Goal: Information Seeking & Learning: Learn about a topic

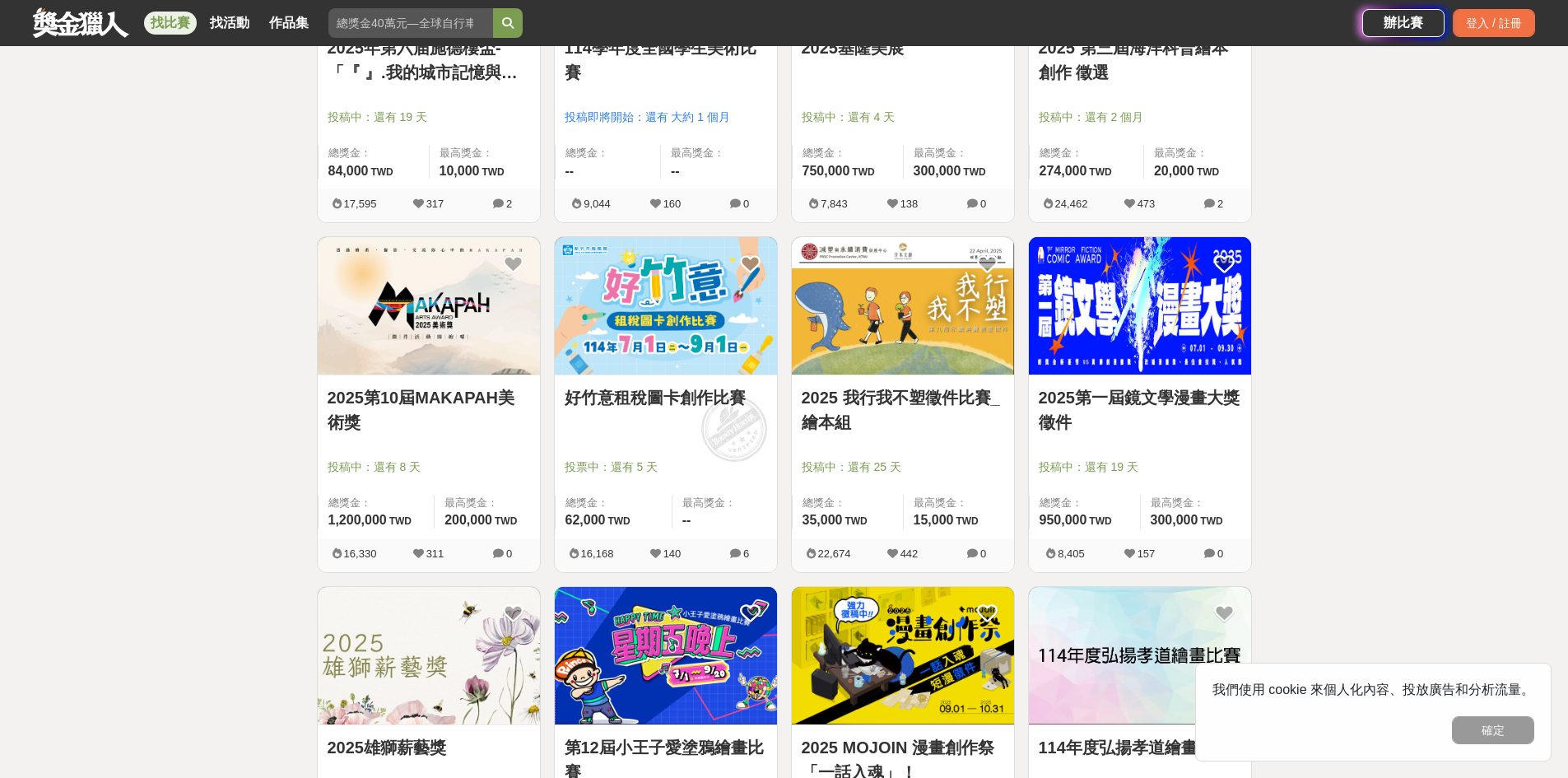
scroll to position [823, 0]
click at [1158, 423] on link "2025第一屆鏡文學漫畫大獎徵件" at bounding box center [1140, 409] width 202 height 49
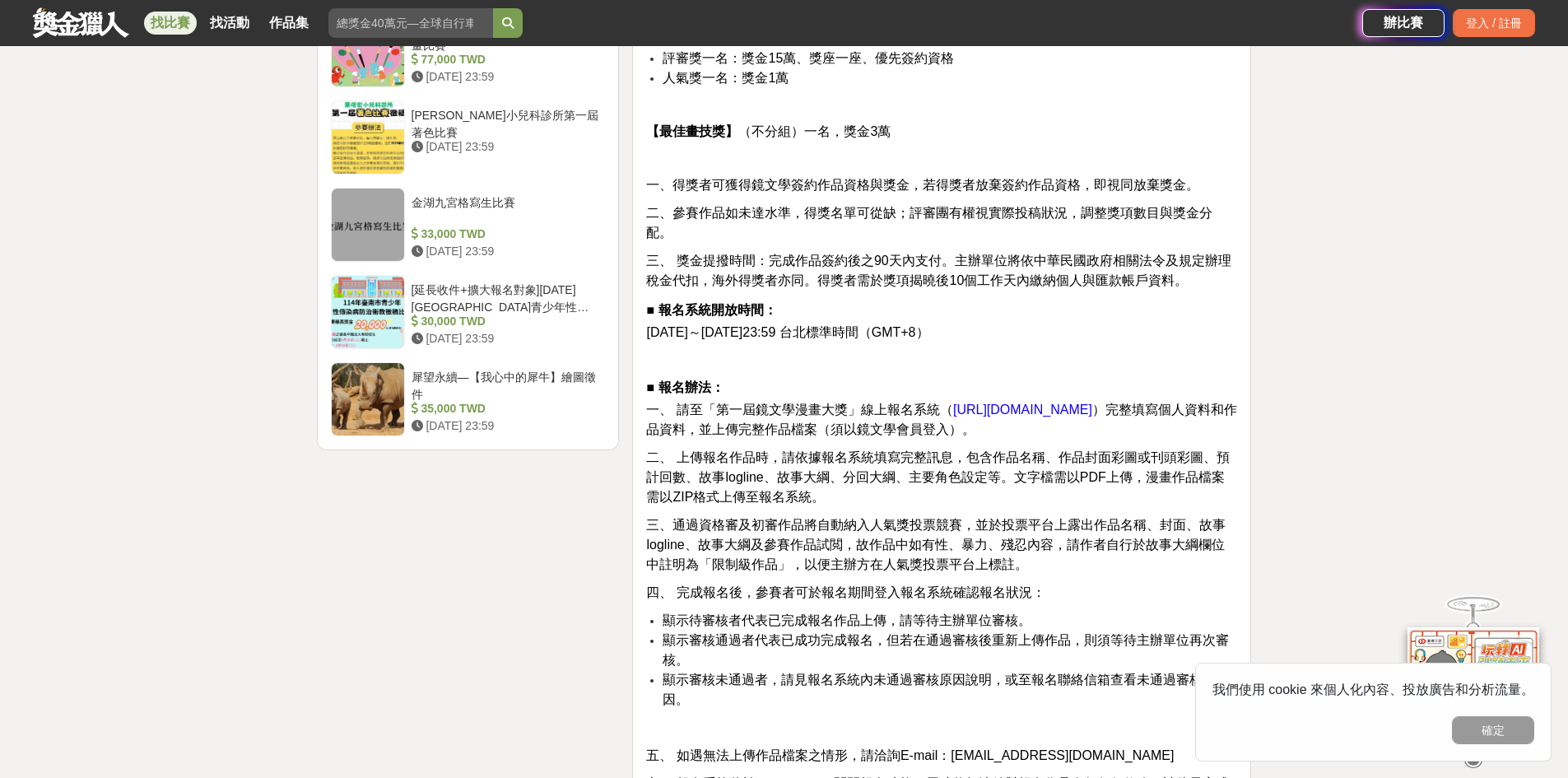
scroll to position [2018, 0]
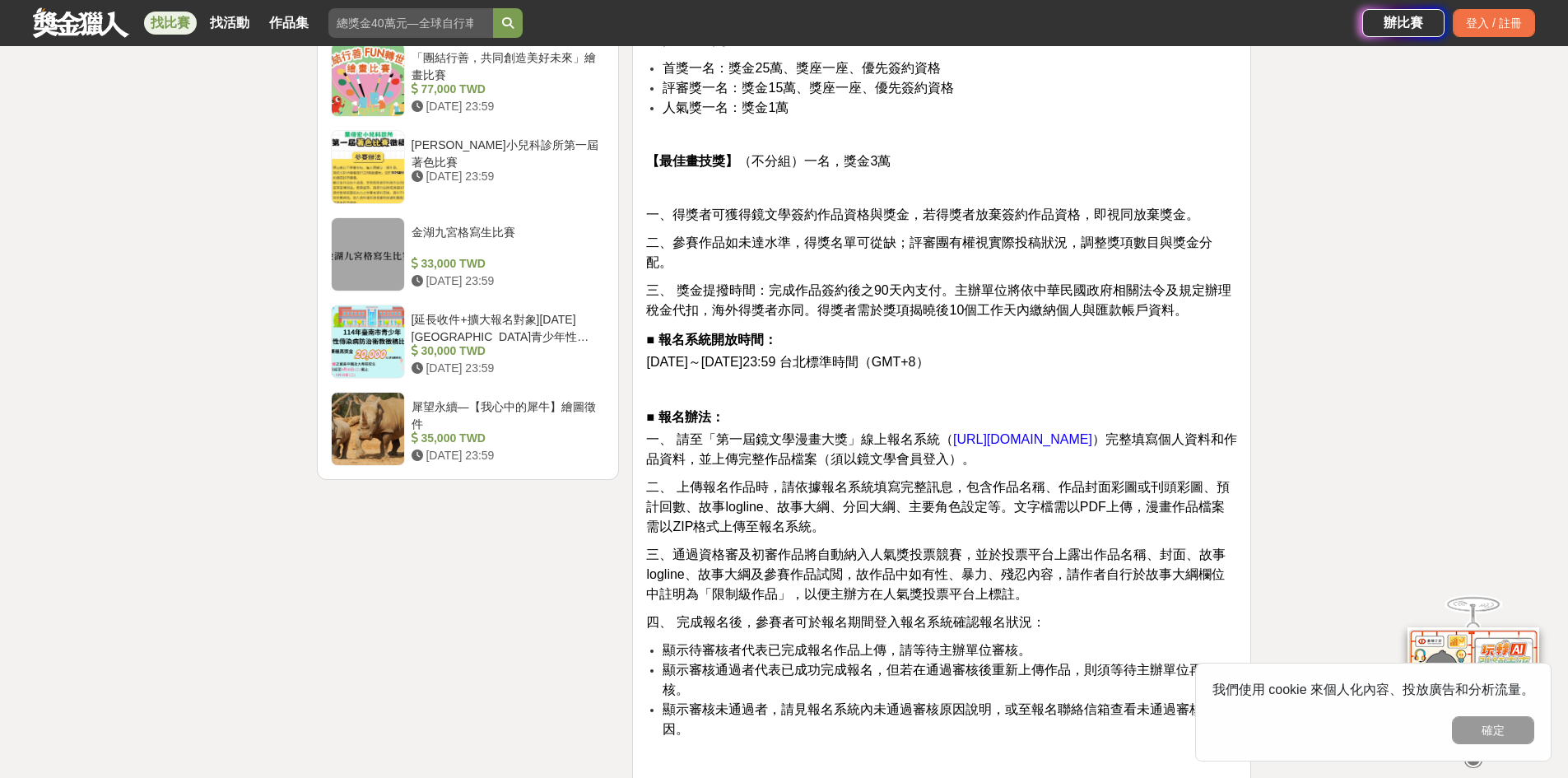
click at [1067, 447] on span "[URL][DOMAIN_NAME]" at bounding box center [1023, 439] width 139 height 14
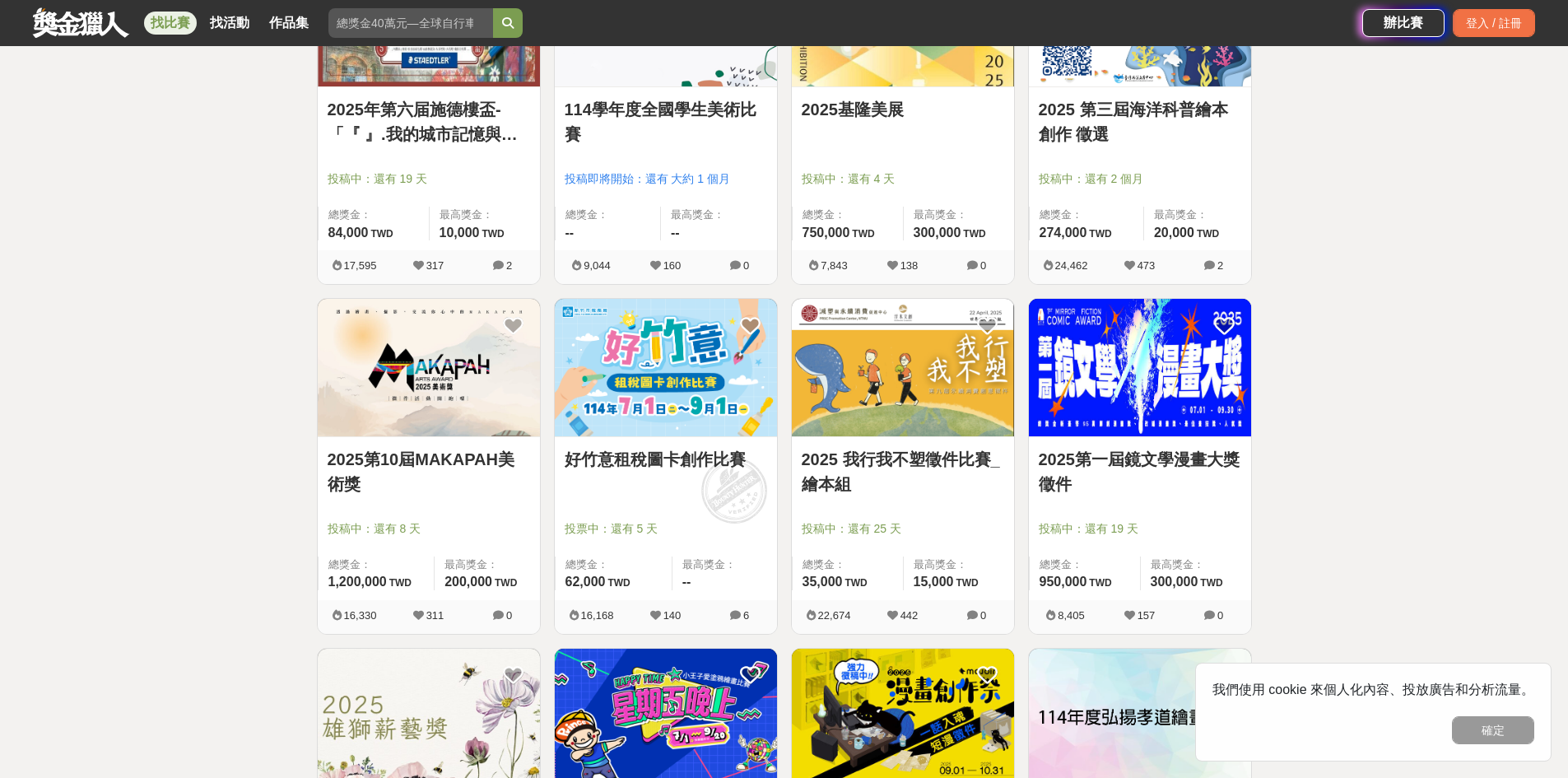
scroll to position [740, 0]
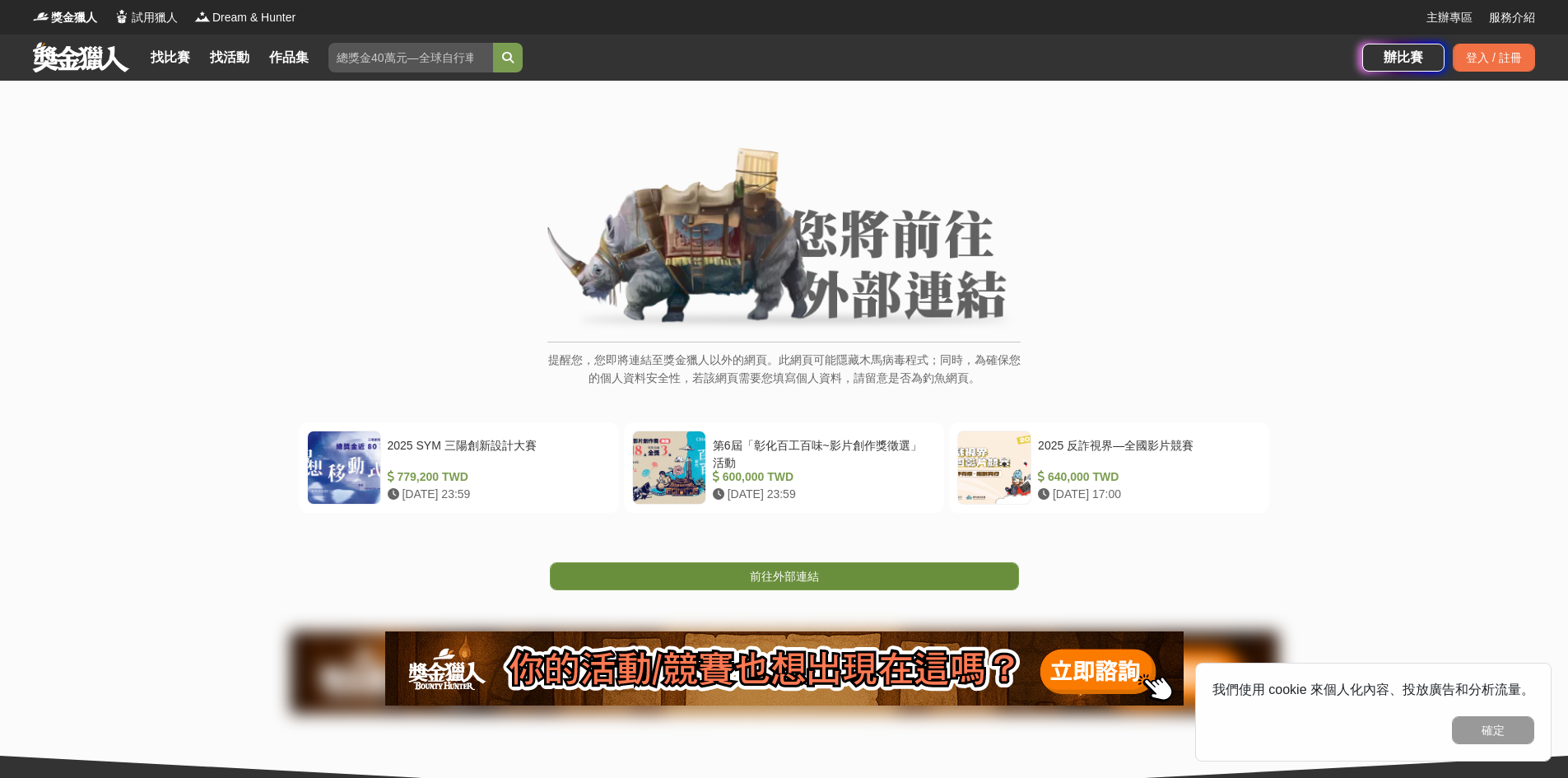
click at [777, 571] on span "前往外部連結" at bounding box center [785, 576] width 70 height 14
